Goal: Task Accomplishment & Management: Manage account settings

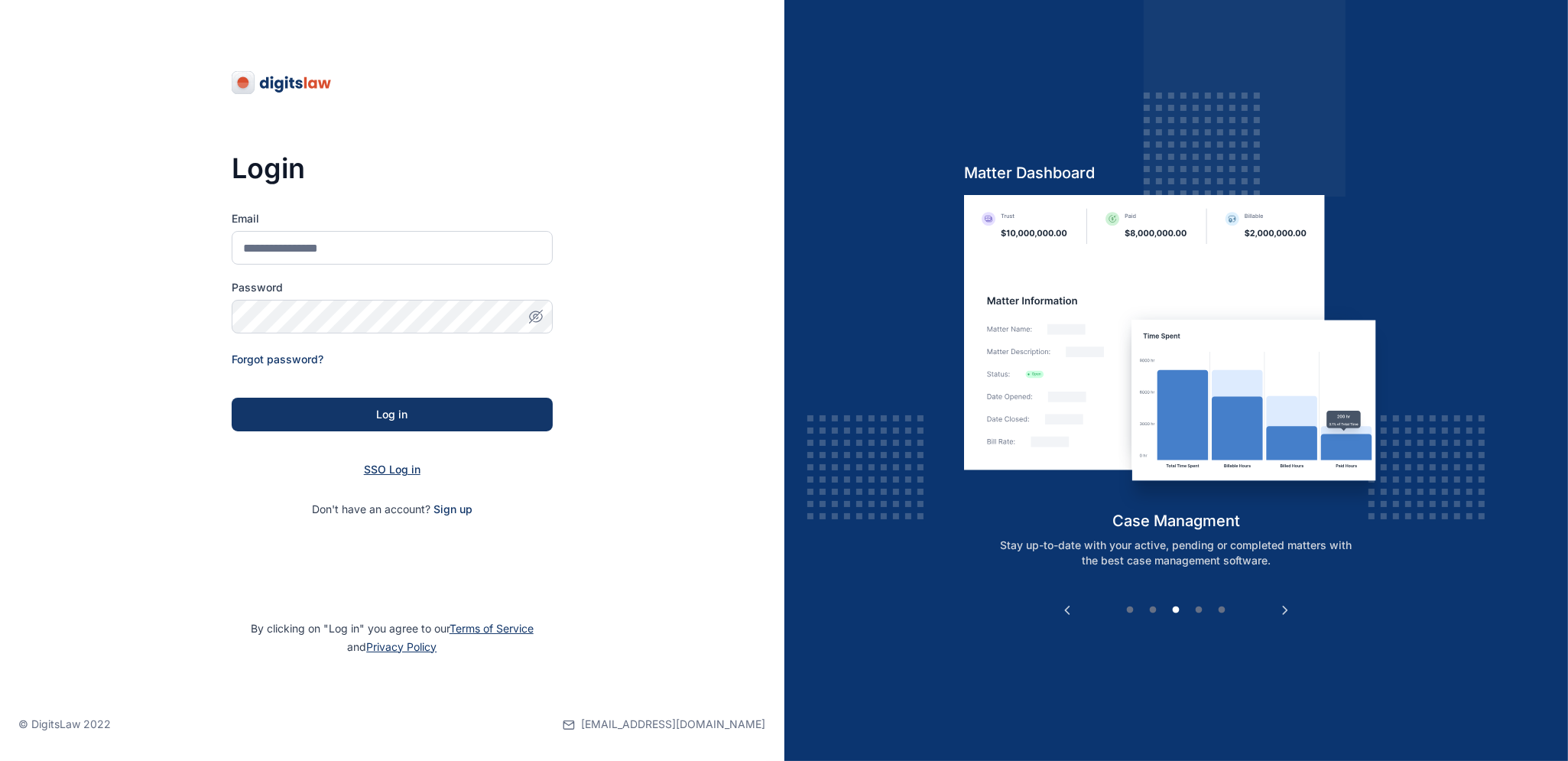
click at [384, 469] on span "SSO Log in" at bounding box center [392, 469] width 57 height 13
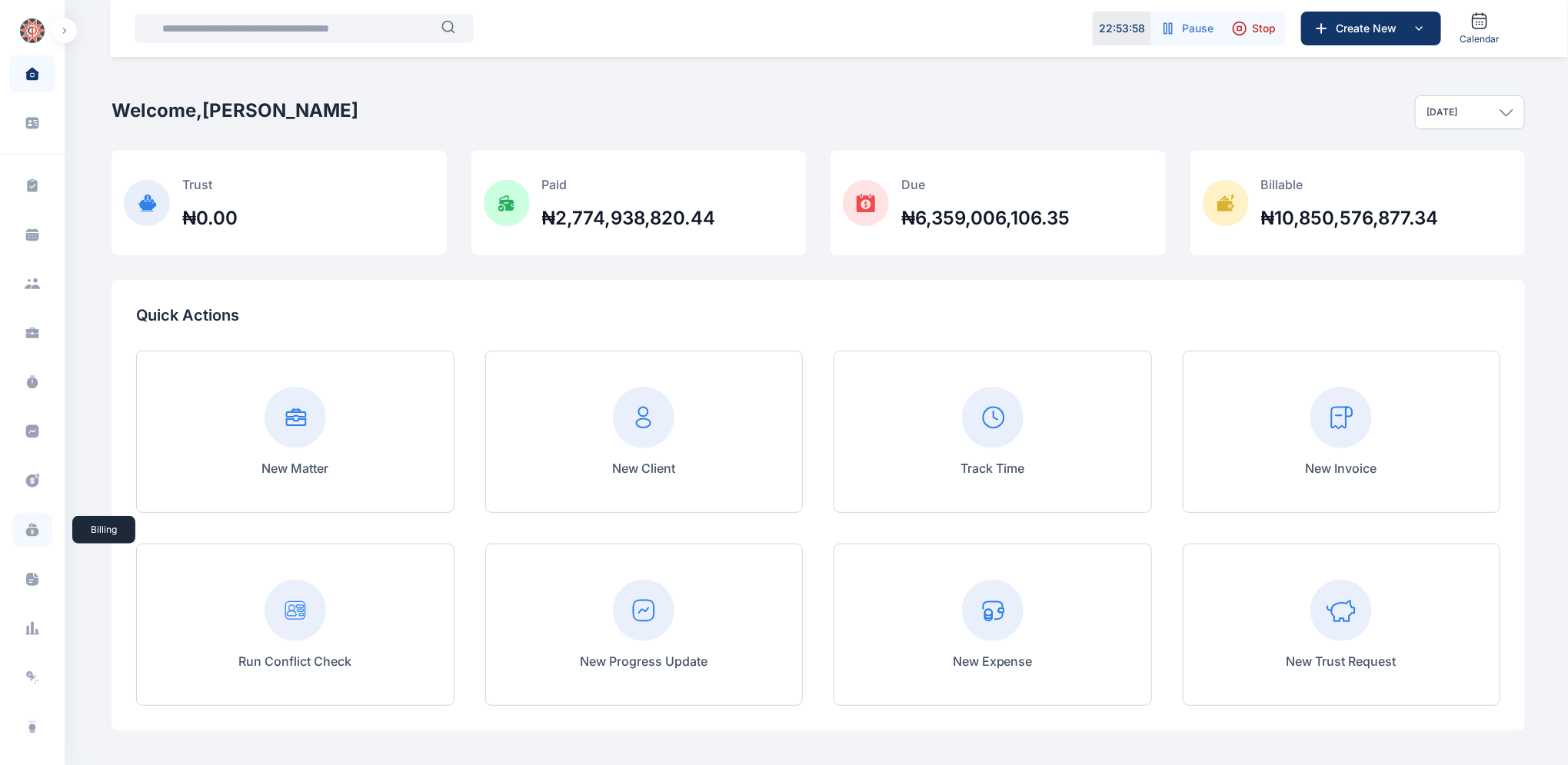
click at [30, 531] on icon at bounding box center [32, 530] width 15 height 15
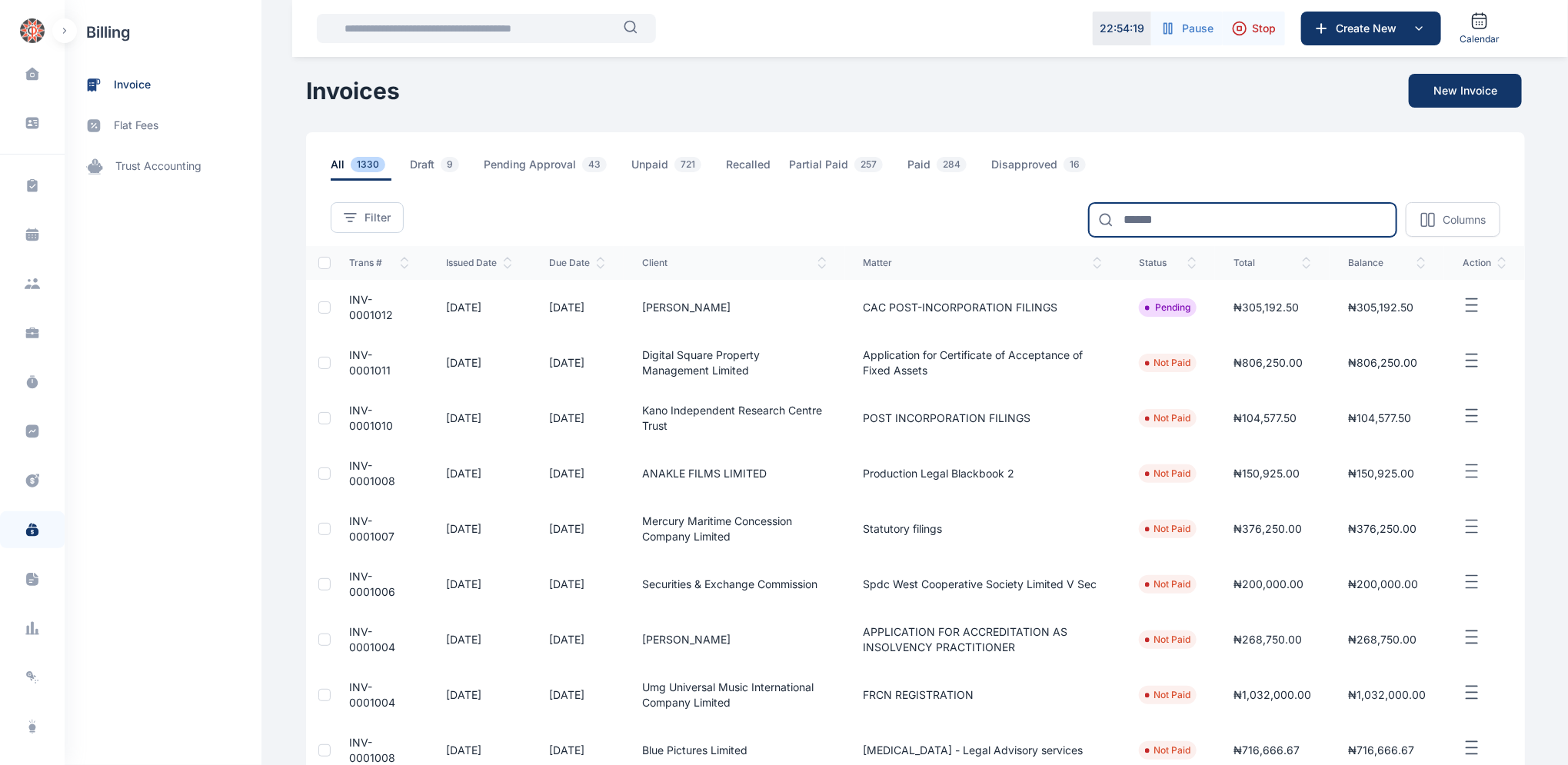
click at [1207, 219] on input at bounding box center [1243, 220] width 308 height 34
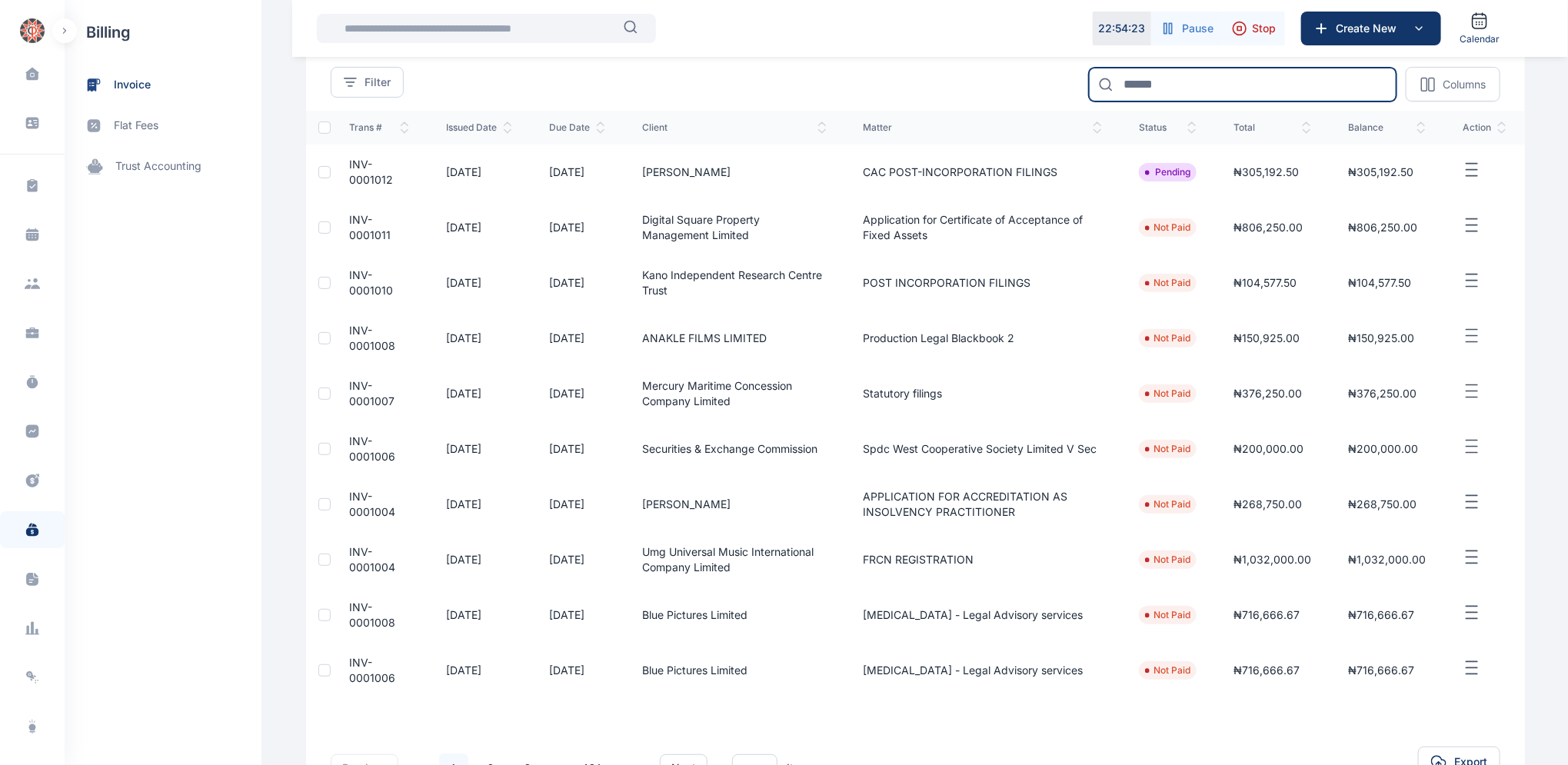
scroll to position [236, 0]
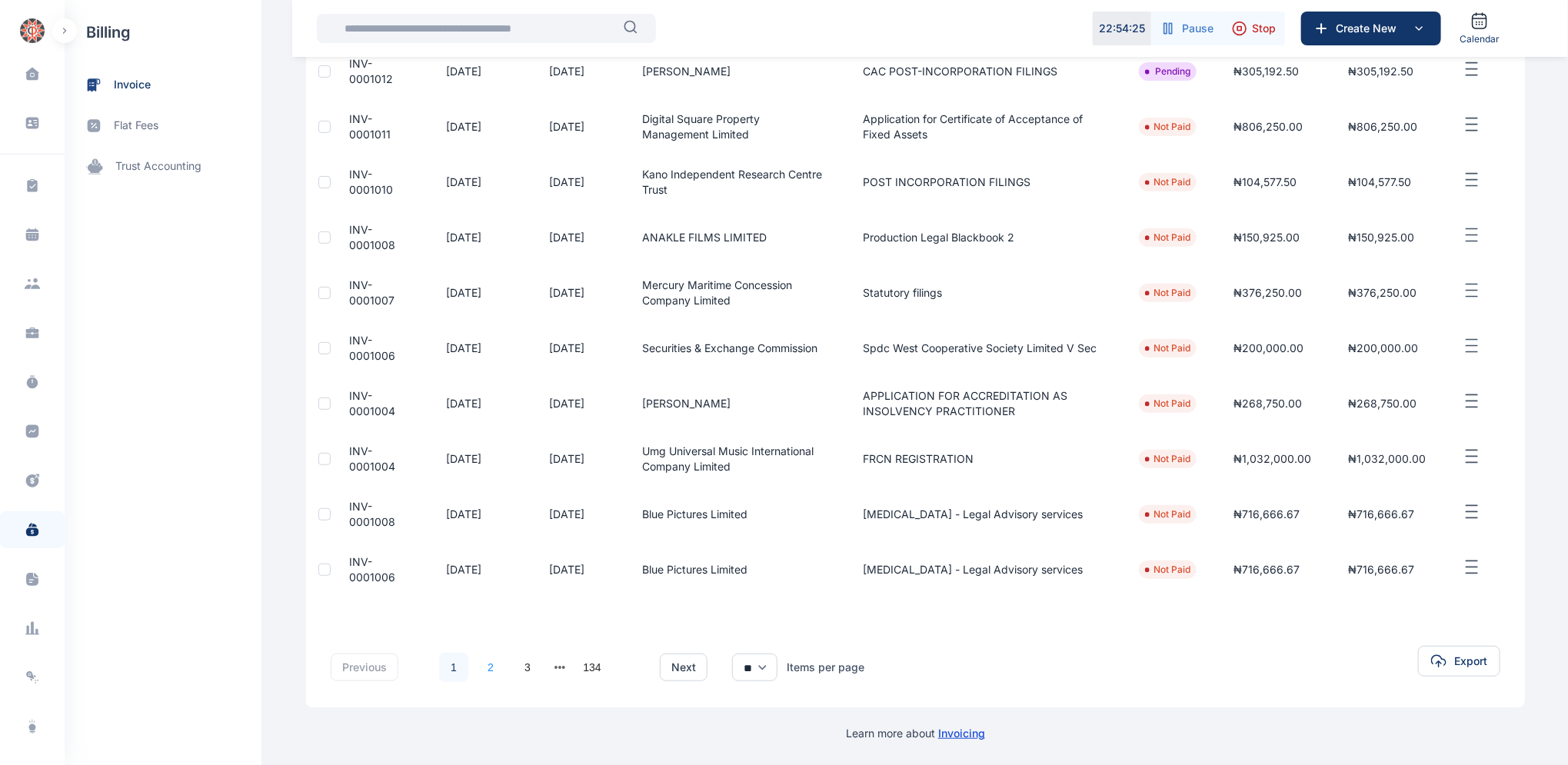
click at [485, 665] on link "2" at bounding box center [490, 667] width 29 height 29
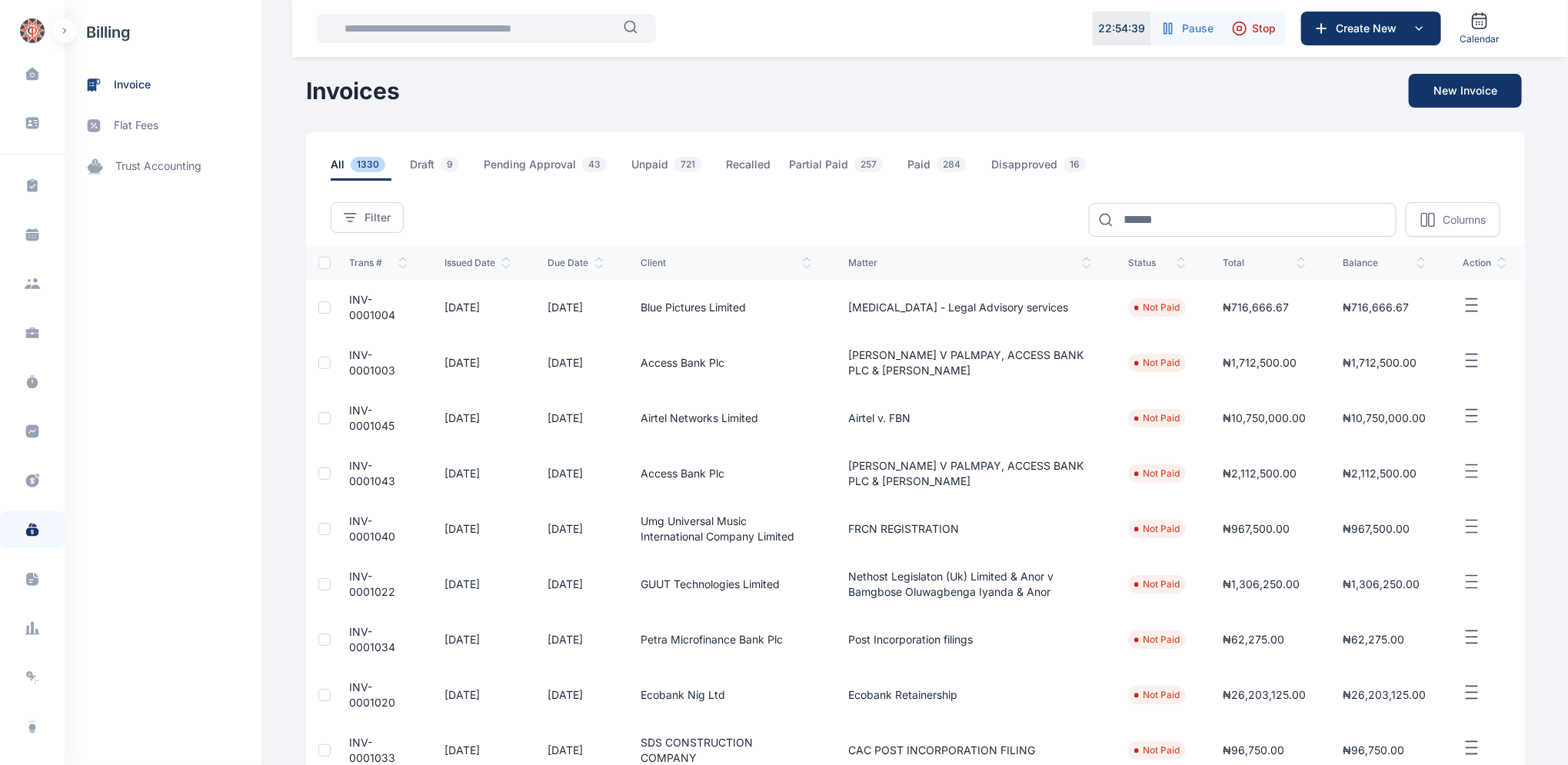
click at [356, 411] on span "INV-0001045" at bounding box center [372, 418] width 45 height 29
click at [356, 409] on span "INV-0001045" at bounding box center [372, 418] width 45 height 29
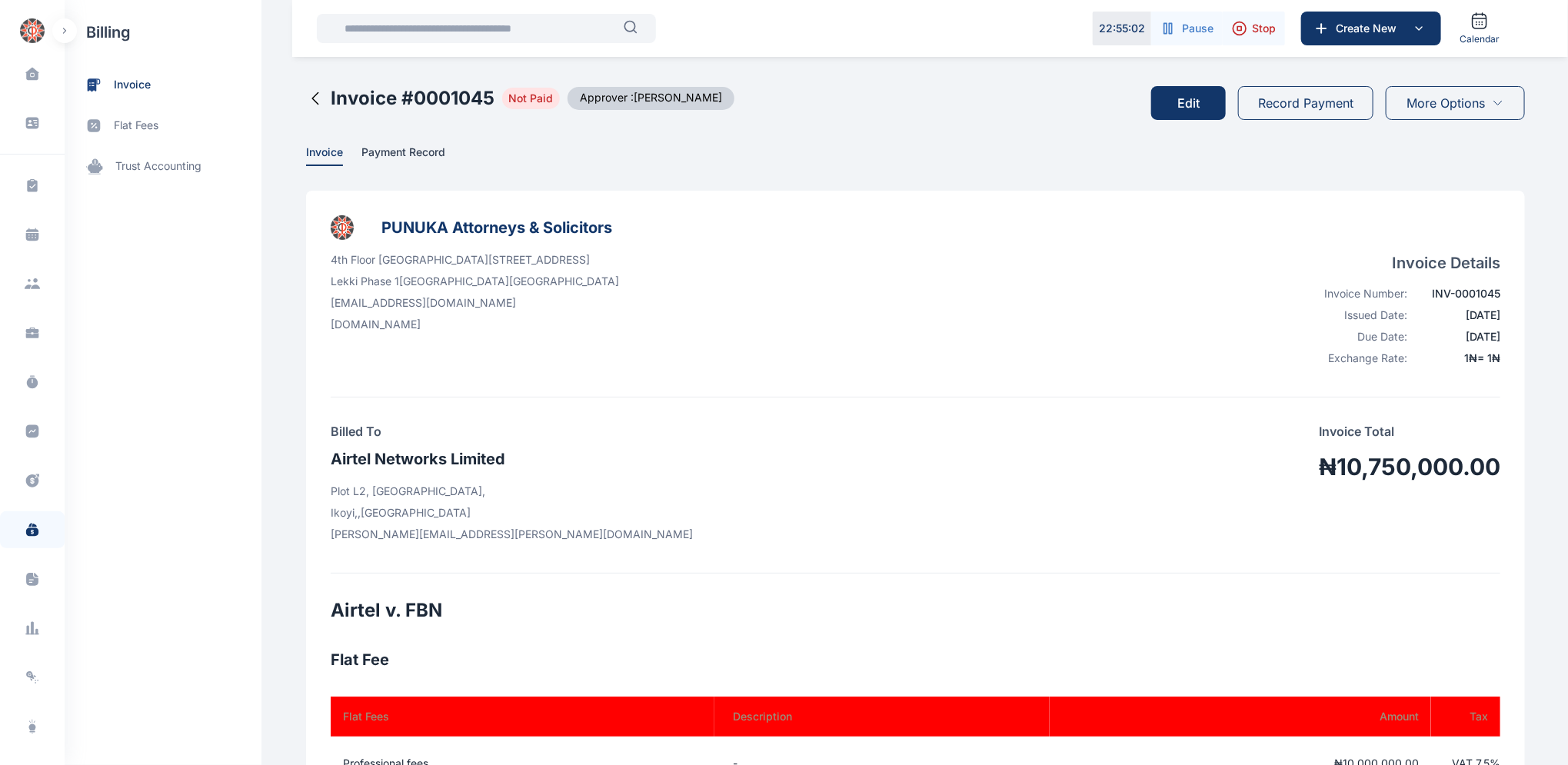
click at [306, 98] on icon at bounding box center [315, 98] width 18 height 18
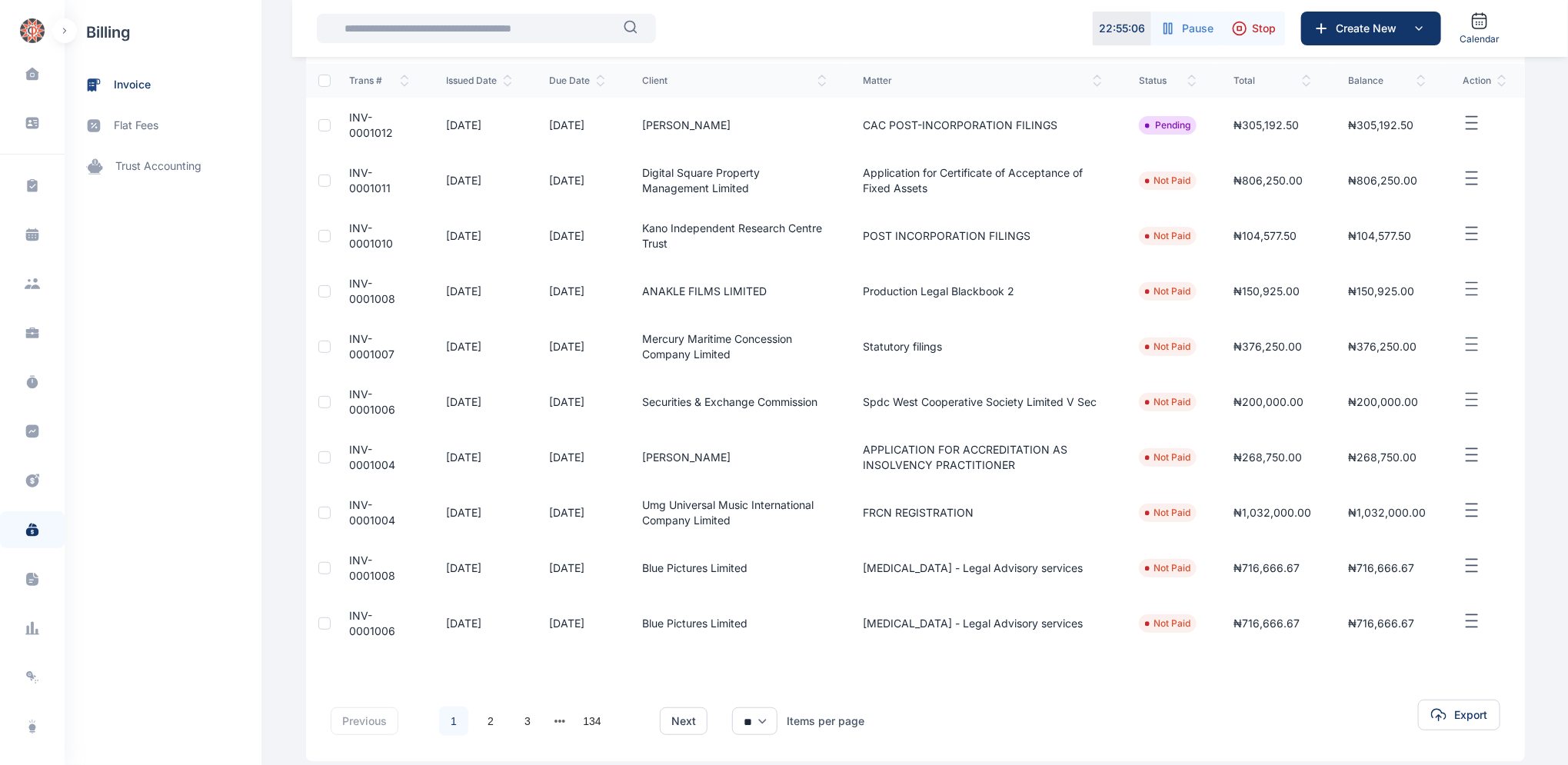
scroll to position [236, 0]
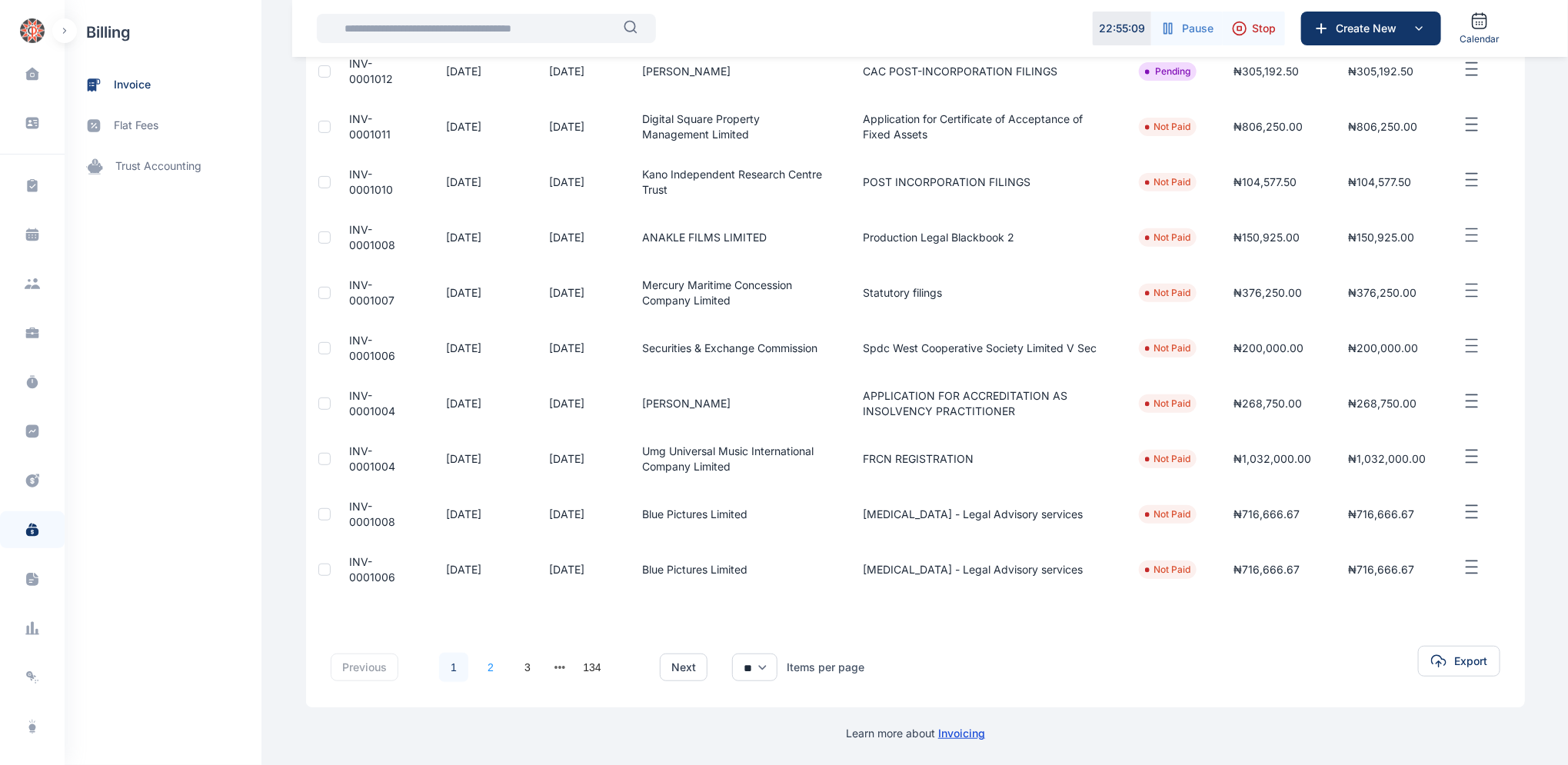
click at [483, 664] on link "2" at bounding box center [490, 667] width 29 height 29
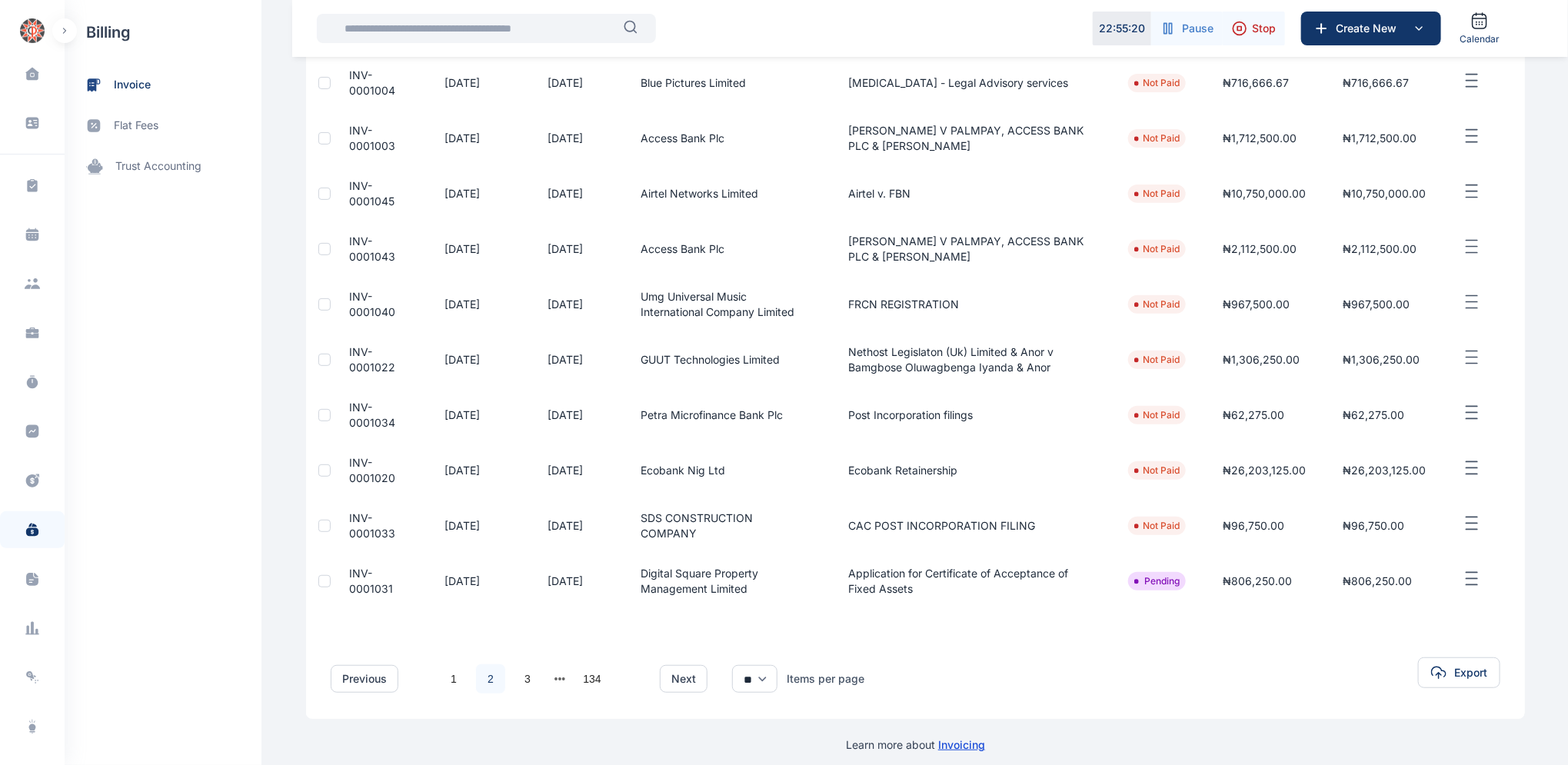
scroll to position [225, 0]
click at [523, 679] on link "3" at bounding box center [527, 678] width 29 height 29
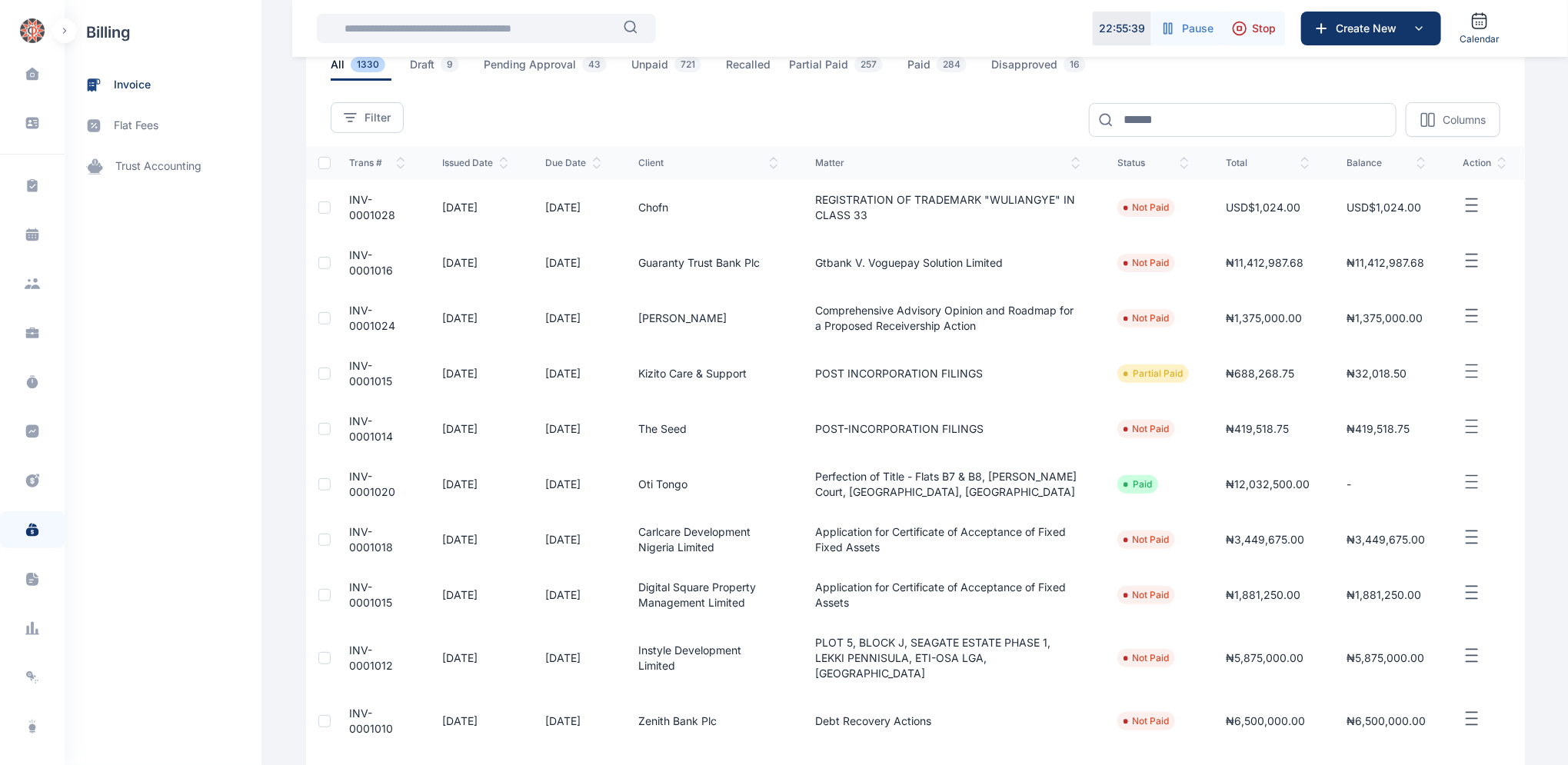
scroll to position [101, 0]
click at [357, 645] on span "INV-0001012" at bounding box center [371, 657] width 44 height 29
click at [357, 643] on span "INV-0001012" at bounding box center [371, 657] width 44 height 29
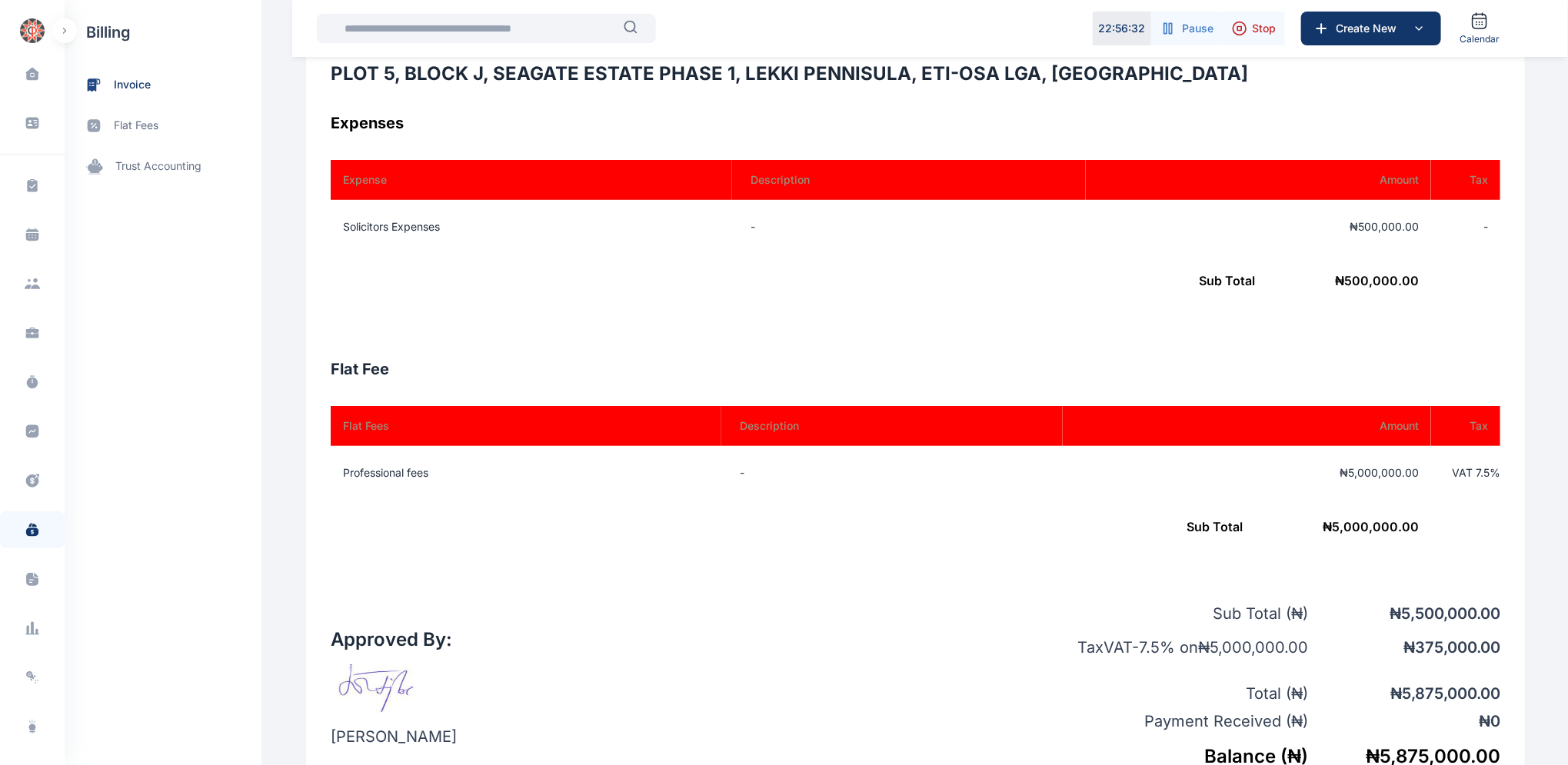
scroll to position [435, 0]
